Goal: Browse casually

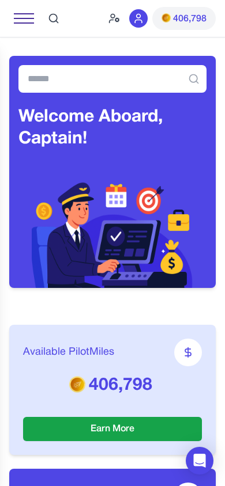
click at [24, 17] on div at bounding box center [24, 18] width 20 height 10
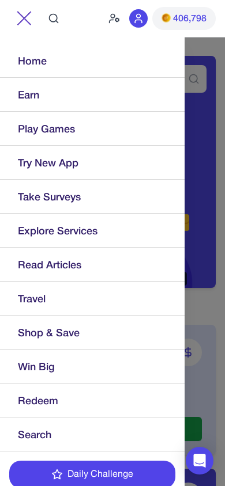
click at [24, 17] on img at bounding box center [24, 18] width 15 height 15
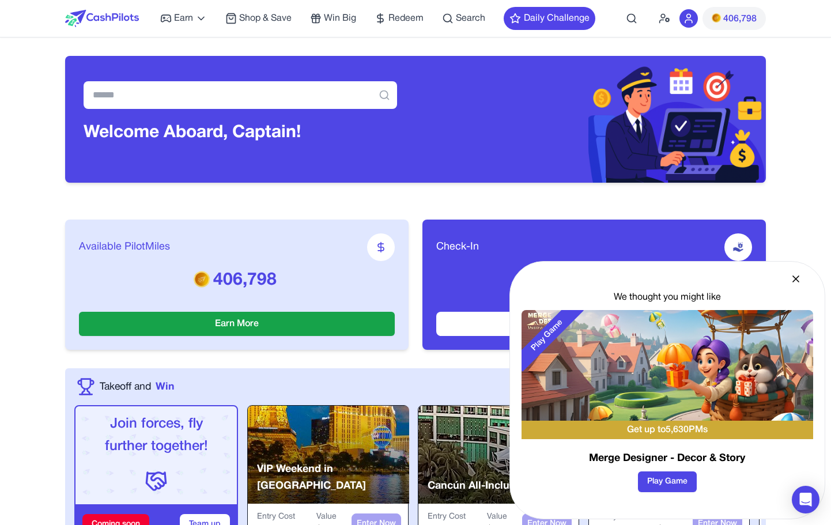
click at [224, 274] on icon at bounding box center [796, 279] width 12 height 12
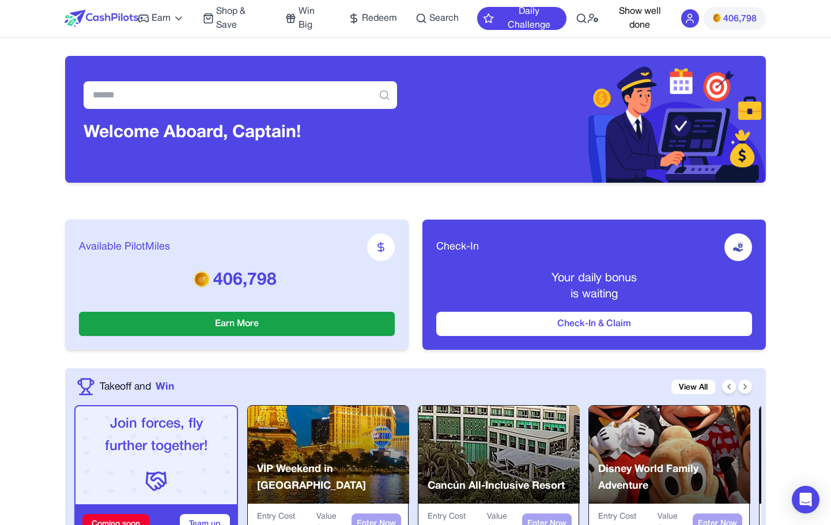
click at [639, 16] on button "Show well done" at bounding box center [640, 19] width 64 height 28
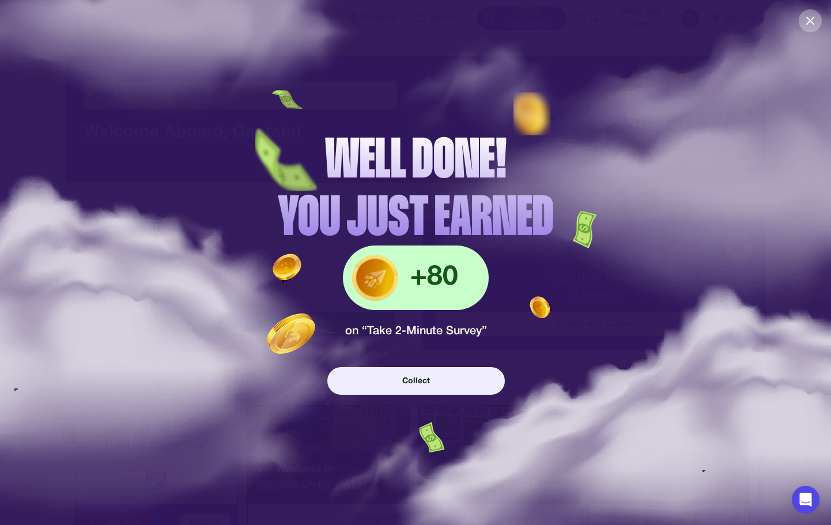
click at [810, 18] on icon "Close" at bounding box center [810, 21] width 14 height 14
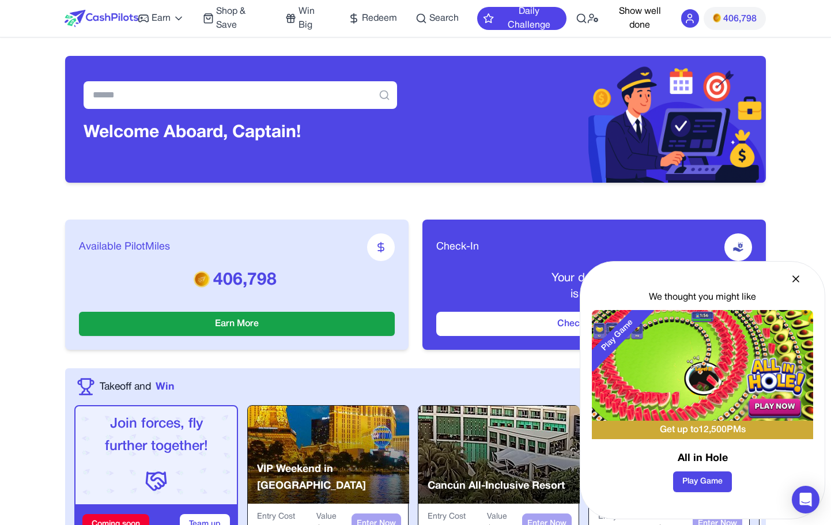
click at [798, 281] on icon at bounding box center [796, 279] width 6 height 6
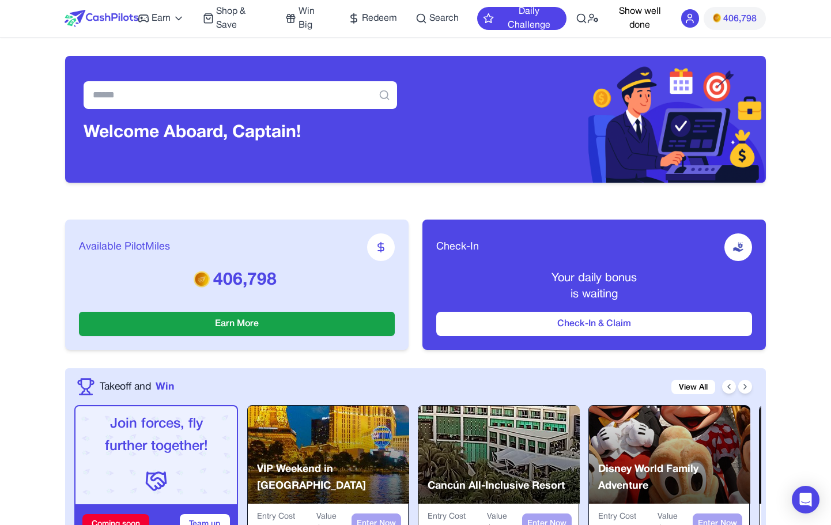
scroll to position [82, 0]
